Goal: Navigation & Orientation: Find specific page/section

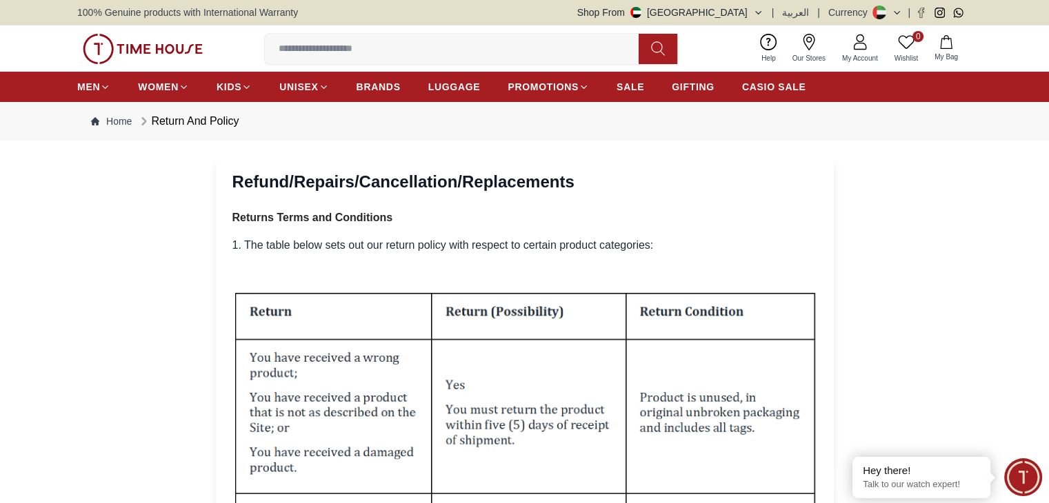
click at [154, 45] on img at bounding box center [143, 49] width 120 height 30
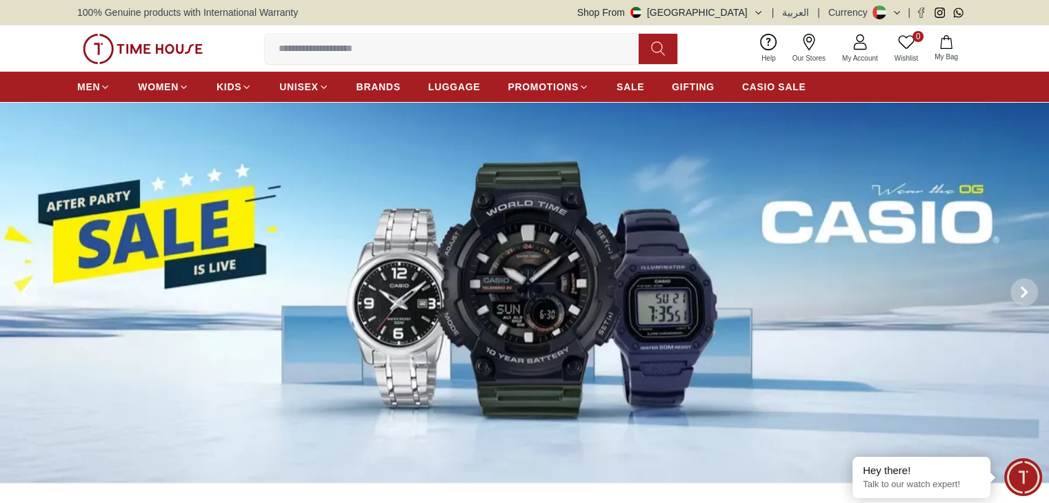
scroll to position [138, 0]
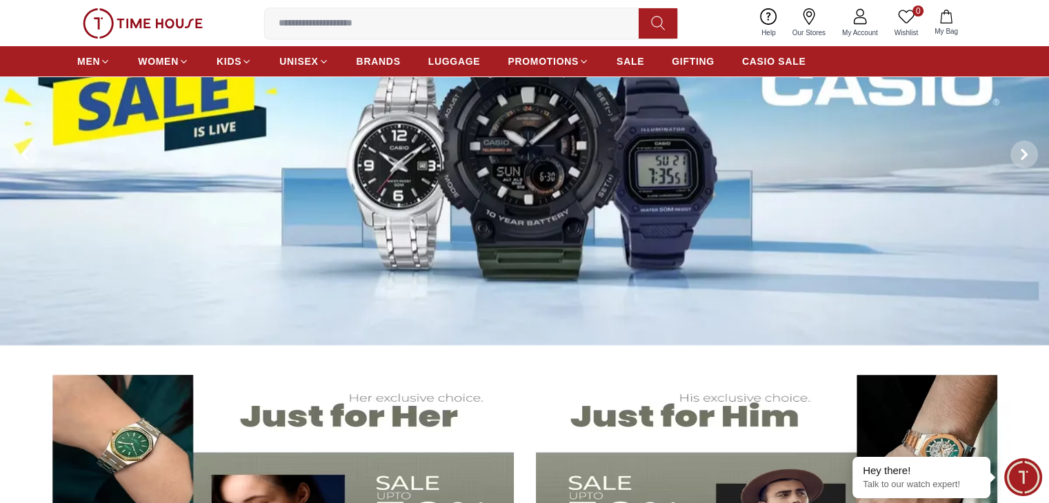
click at [556, 149] on img at bounding box center [524, 154] width 1049 height 381
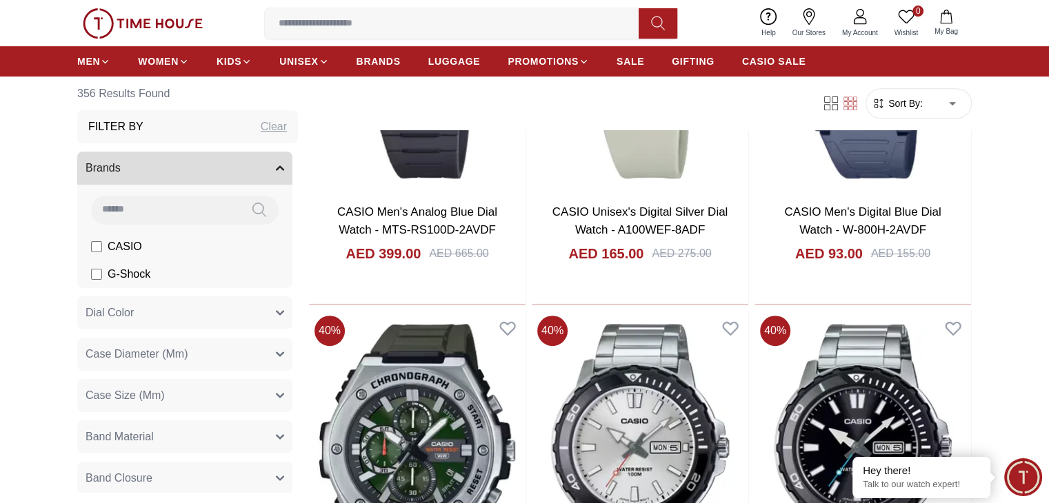
scroll to position [827, 0]
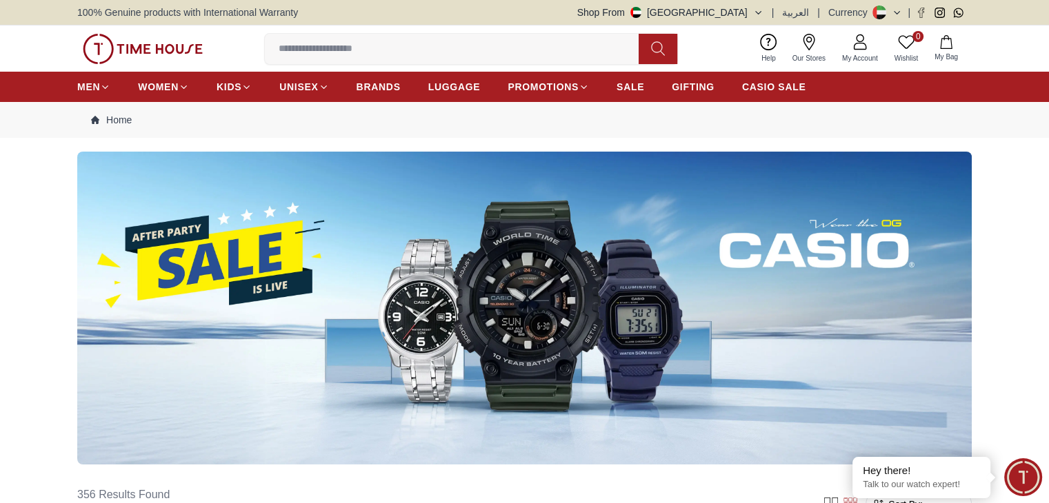
click at [757, 17] on button "Shop From [GEOGRAPHIC_DATA]" at bounding box center [670, 13] width 186 height 14
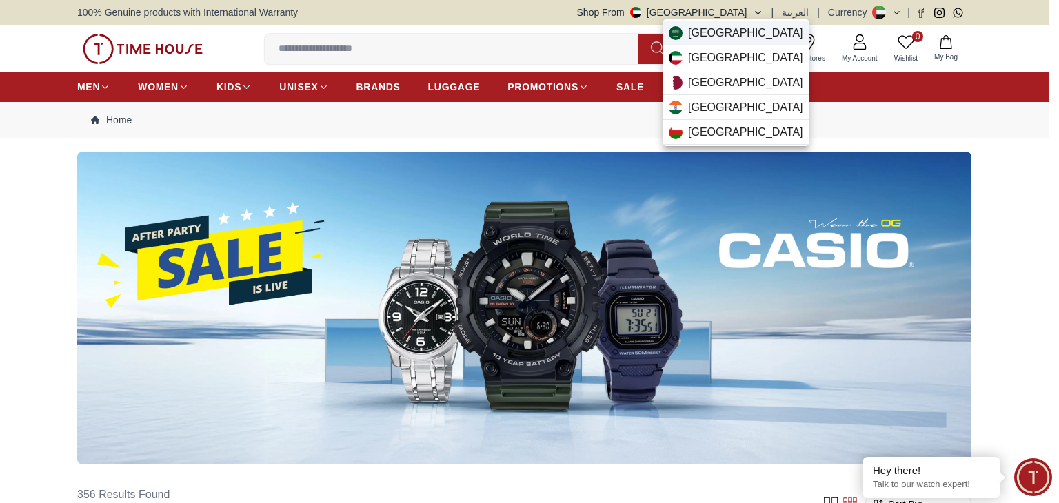
click at [711, 39] on span "[GEOGRAPHIC_DATA]" at bounding box center [745, 33] width 115 height 17
